Goal: Information Seeking & Learning: Learn about a topic

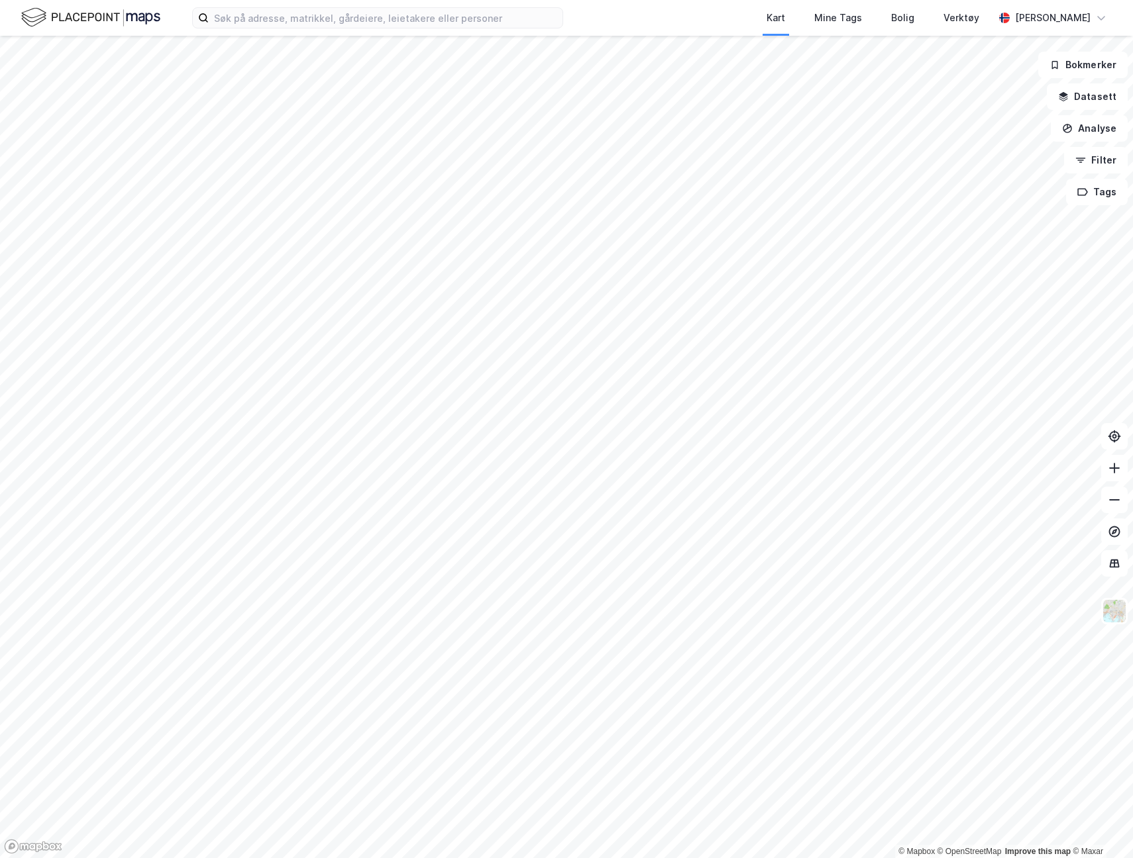
click at [563, 26] on div "Kart Mine Tags Bolig Verktøy [PERSON_NAME]" at bounding box center [566, 18] width 1133 height 36
click at [482, 18] on input at bounding box center [386, 18] width 354 height 20
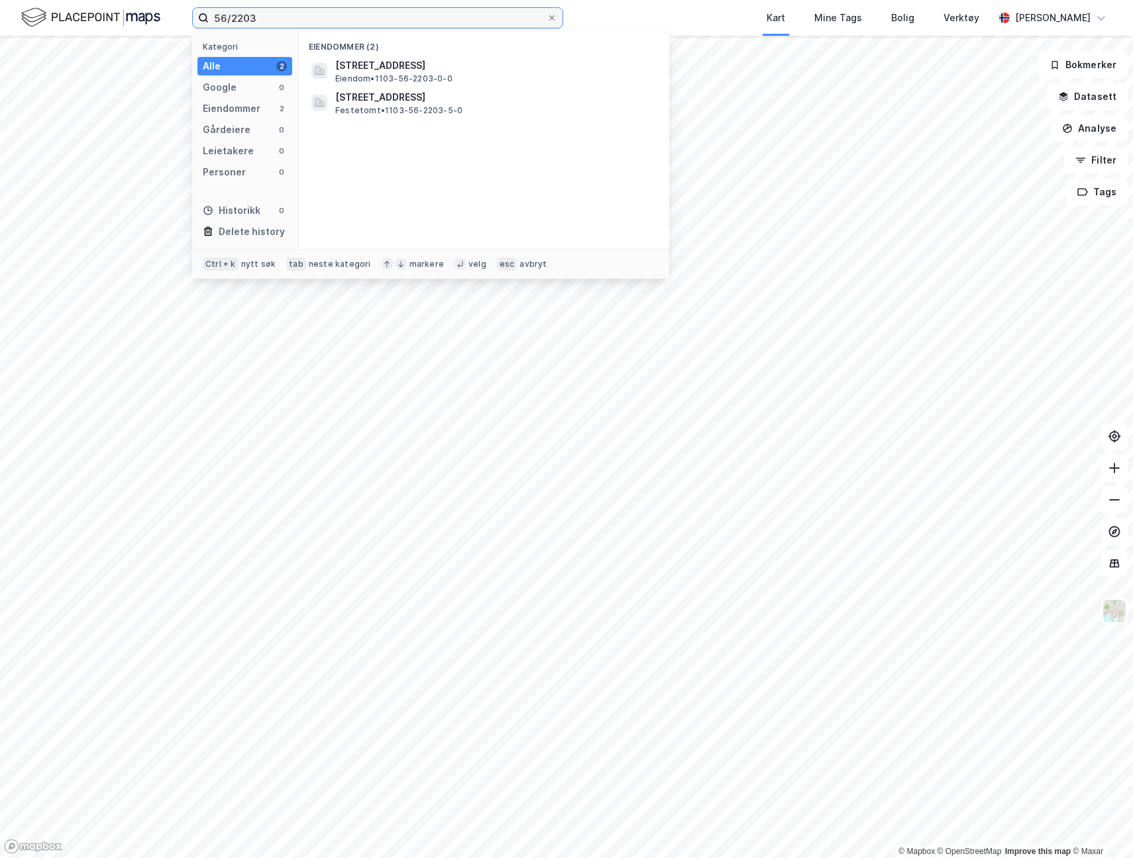
type input "56/2203"
click at [490, 70] on span "[STREET_ADDRESS]" at bounding box center [494, 66] width 318 height 16
